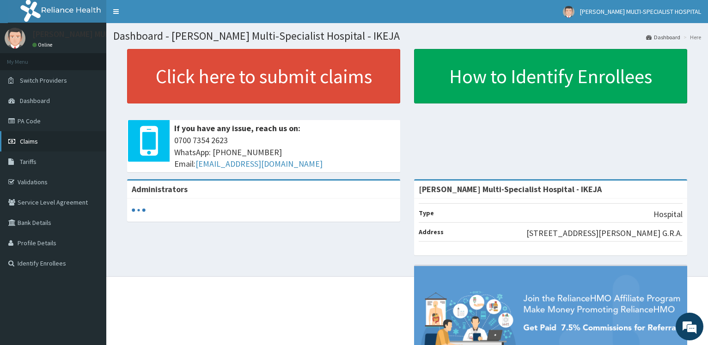
click at [43, 138] on link "Claims" at bounding box center [53, 141] width 106 height 20
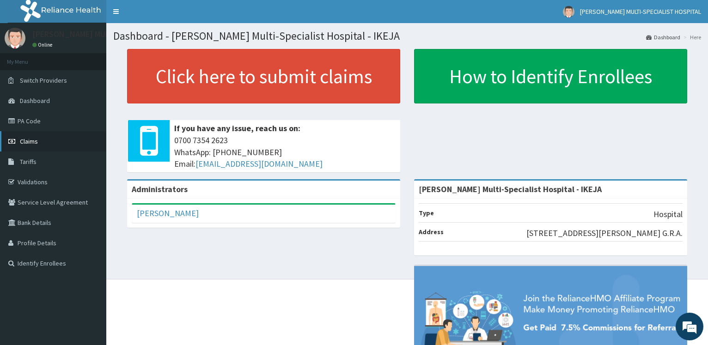
click at [38, 137] on link "Claims" at bounding box center [53, 141] width 106 height 20
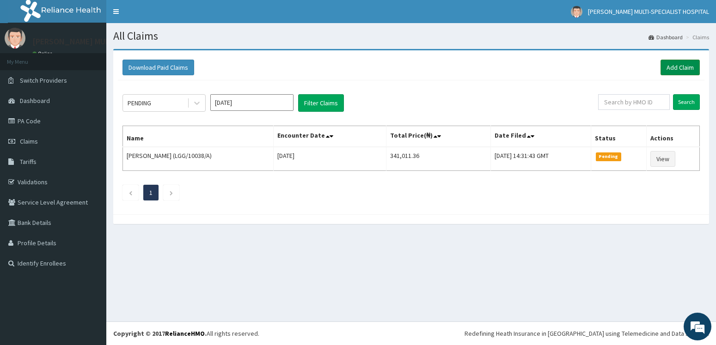
click at [688, 69] on link "Add Claim" at bounding box center [680, 68] width 39 height 16
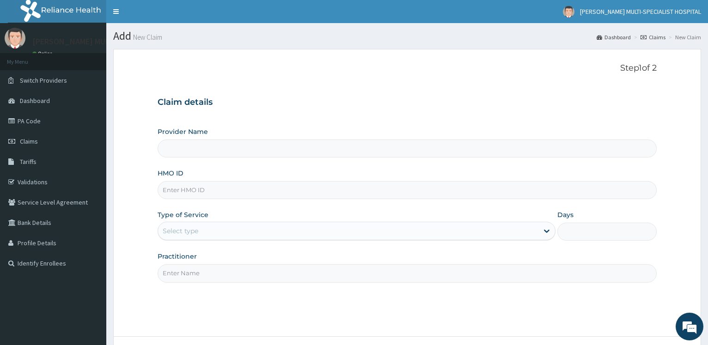
type input "[PERSON_NAME] Multi-Specialist Hospital - IKEJA"
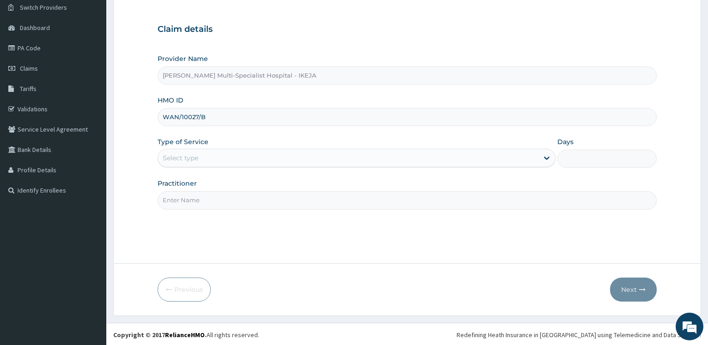
scroll to position [74, 0]
type input "WAN/10027/B"
click at [211, 152] on div "Select type" at bounding box center [348, 156] width 380 height 15
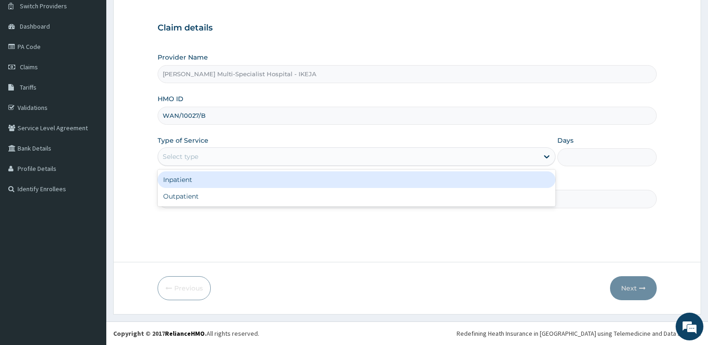
scroll to position [0, 0]
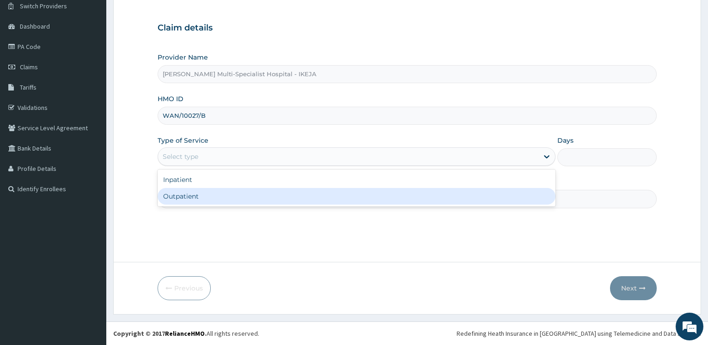
click at [199, 198] on div "Outpatient" at bounding box center [357, 196] width 398 height 17
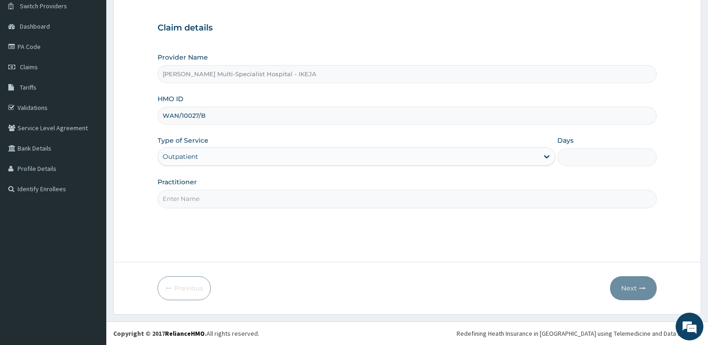
type input "1"
click at [199, 198] on input "Practitioner" at bounding box center [407, 199] width 499 height 18
type input "DR OSUNDIYA"
click at [634, 290] on button "Next" at bounding box center [633, 288] width 47 height 24
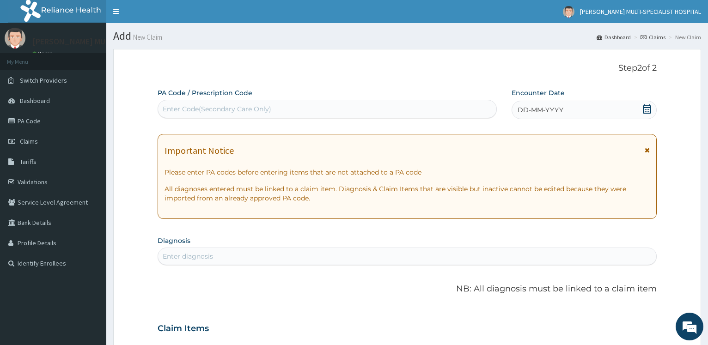
click at [231, 110] on div "Enter Code(Secondary Care Only)" at bounding box center [217, 108] width 109 height 9
type input "PA/072504"
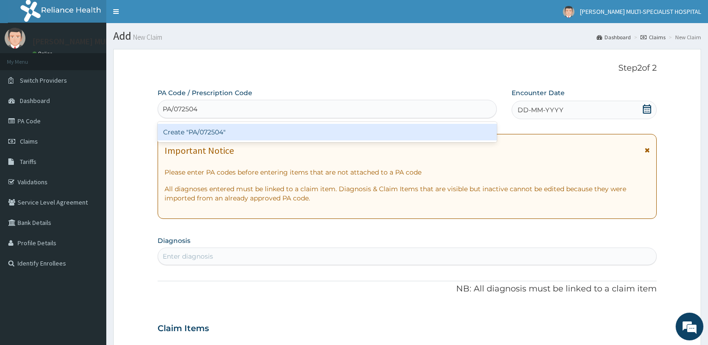
click at [230, 134] on div "Create "PA/072504"" at bounding box center [327, 132] width 339 height 17
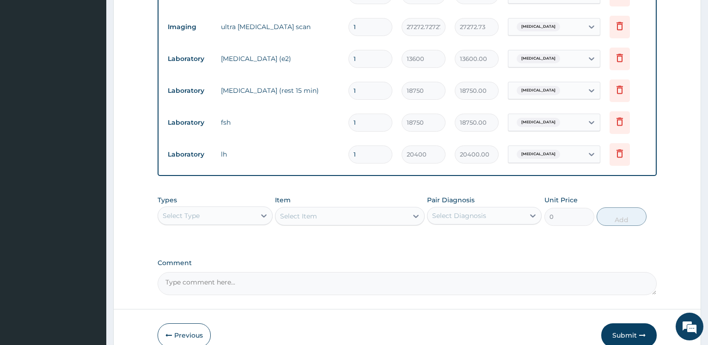
scroll to position [469, 0]
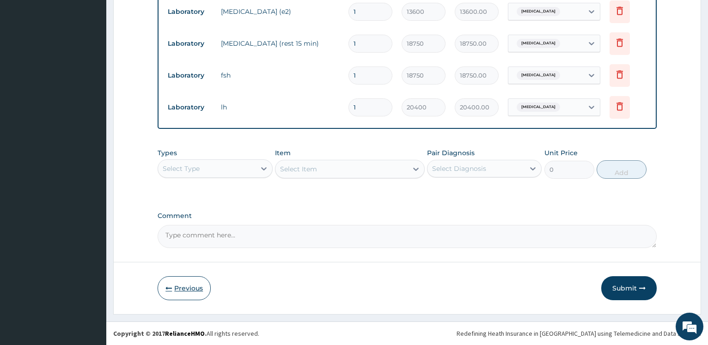
click at [200, 287] on button "Previous" at bounding box center [184, 288] width 53 height 24
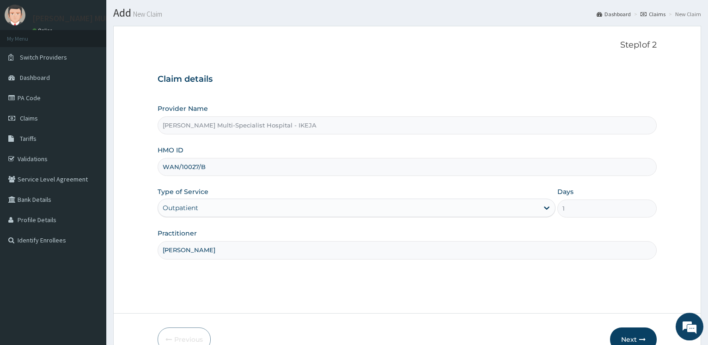
scroll to position [0, 0]
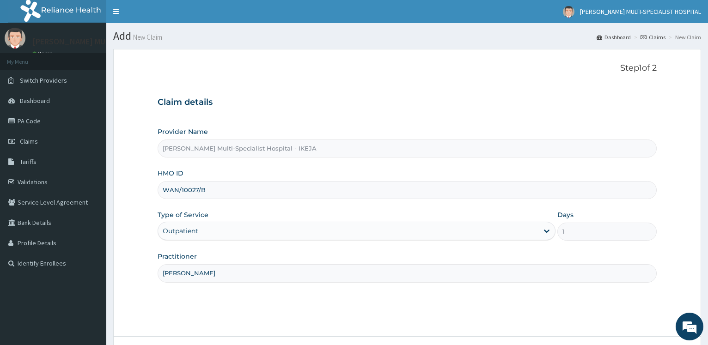
drag, startPoint x: 207, startPoint y: 190, endPoint x: 139, endPoint y: 191, distance: 68.4
click at [158, 191] on input "WAN/10027/B" at bounding box center [407, 190] width 499 height 18
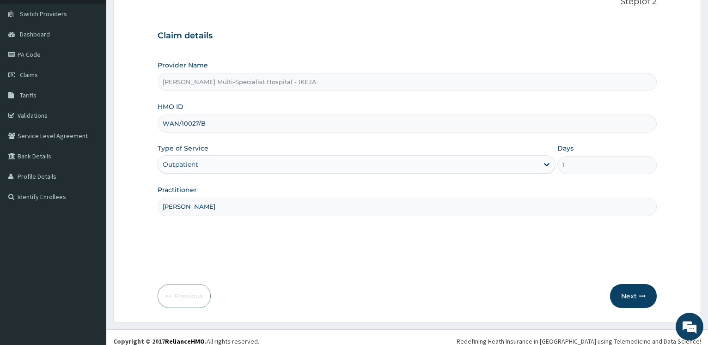
scroll to position [74, 0]
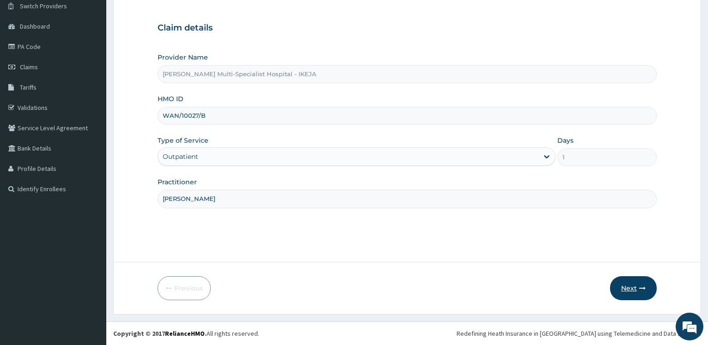
click at [635, 286] on button "Next" at bounding box center [633, 288] width 47 height 24
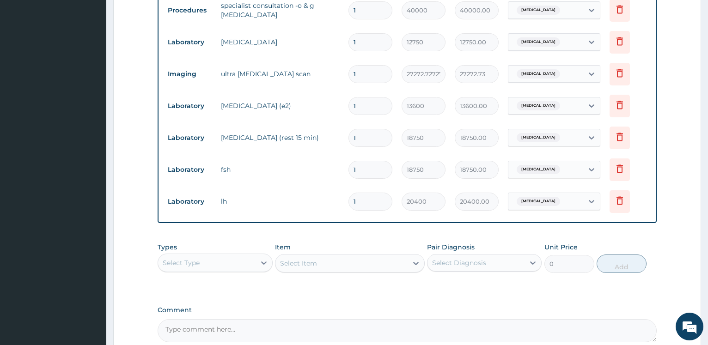
scroll to position [469, 0]
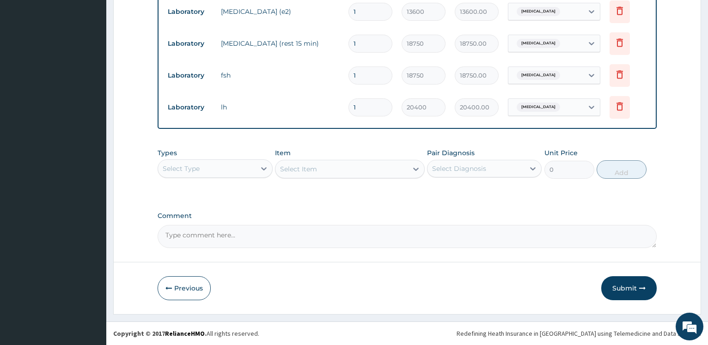
drag, startPoint x: 621, startPoint y: 283, endPoint x: 406, endPoint y: 216, distance: 224.7
click at [621, 283] on button "Submit" at bounding box center [628, 288] width 55 height 24
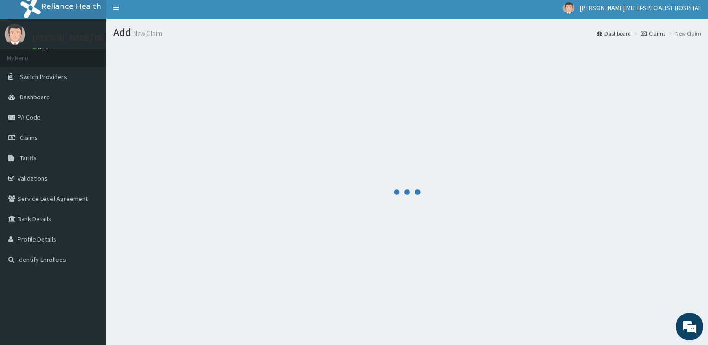
scroll to position [0, 0]
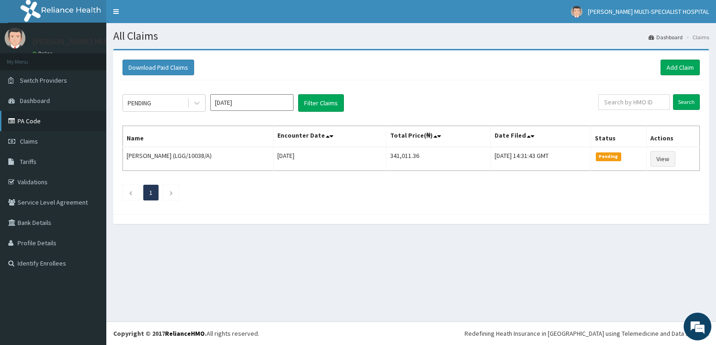
click at [26, 121] on link "PA Code" at bounding box center [53, 121] width 106 height 20
click at [36, 119] on link "PA Code" at bounding box center [53, 121] width 106 height 20
click at [683, 66] on link "Add Claim" at bounding box center [680, 68] width 39 height 16
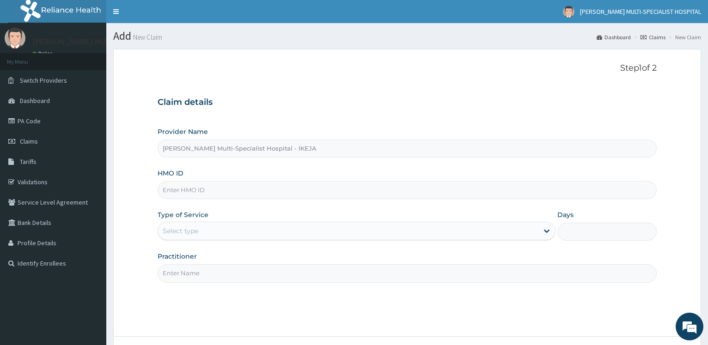
click at [204, 192] on input "HMO ID" at bounding box center [407, 190] width 499 height 18
type input "FXT/10083/G"
click at [175, 229] on div "Select type" at bounding box center [181, 231] width 36 height 9
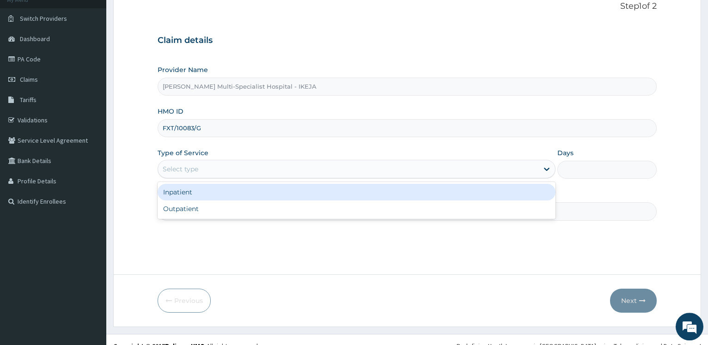
scroll to position [74, 0]
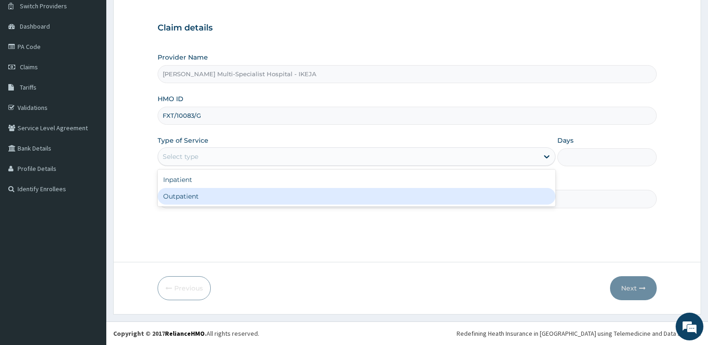
click at [195, 194] on div "Outpatient" at bounding box center [357, 196] width 398 height 17
type input "1"
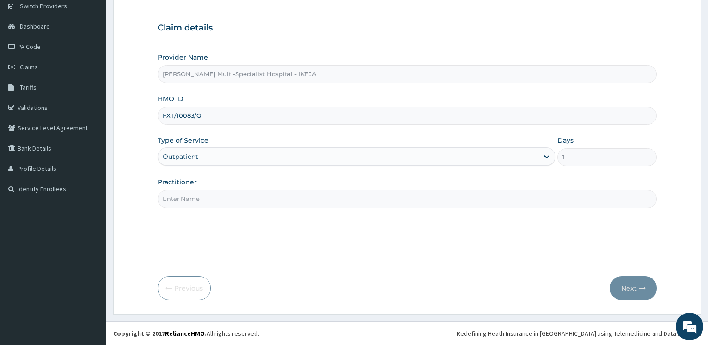
click at [199, 208] on input "Practitioner" at bounding box center [407, 199] width 499 height 18
type input "DR CHARLES"
click at [627, 281] on button "Next" at bounding box center [633, 288] width 47 height 24
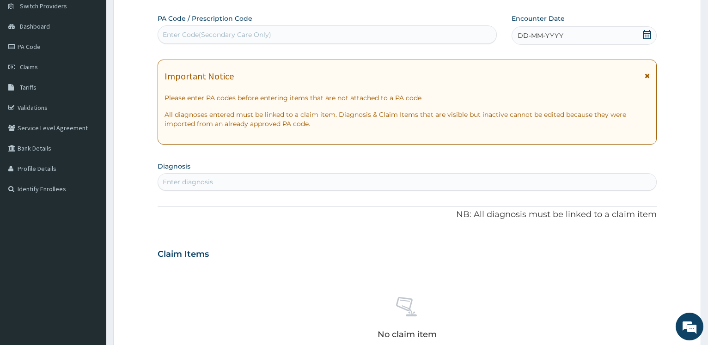
click at [199, 39] on div "Enter Code(Secondary Care Only)" at bounding box center [327, 34] width 338 height 15
type input "PA/5A5BAD"
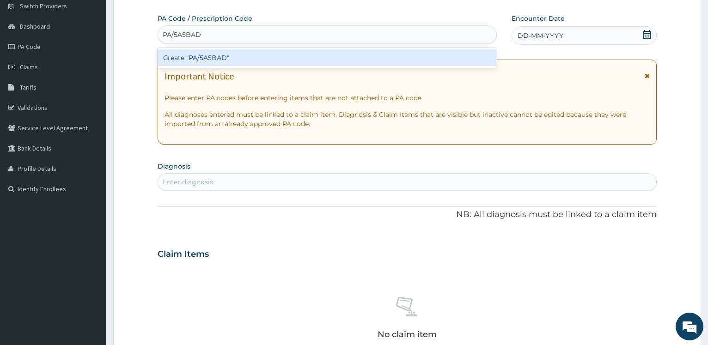
click at [198, 60] on div "Create "PA/5A5BAD"" at bounding box center [327, 57] width 339 height 17
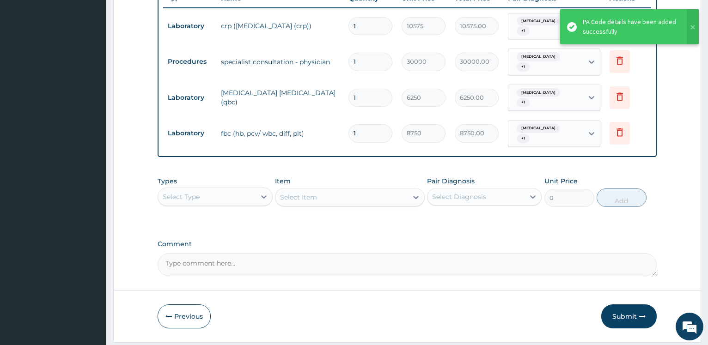
scroll to position [377, 0]
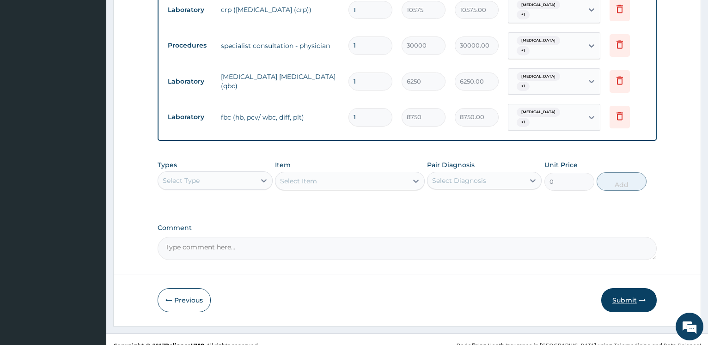
click at [625, 292] on button "Submit" at bounding box center [628, 300] width 55 height 24
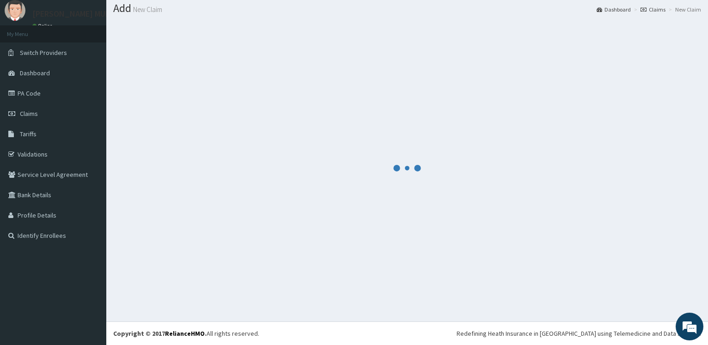
scroll to position [28, 0]
